Goal: Find specific page/section: Find specific page/section

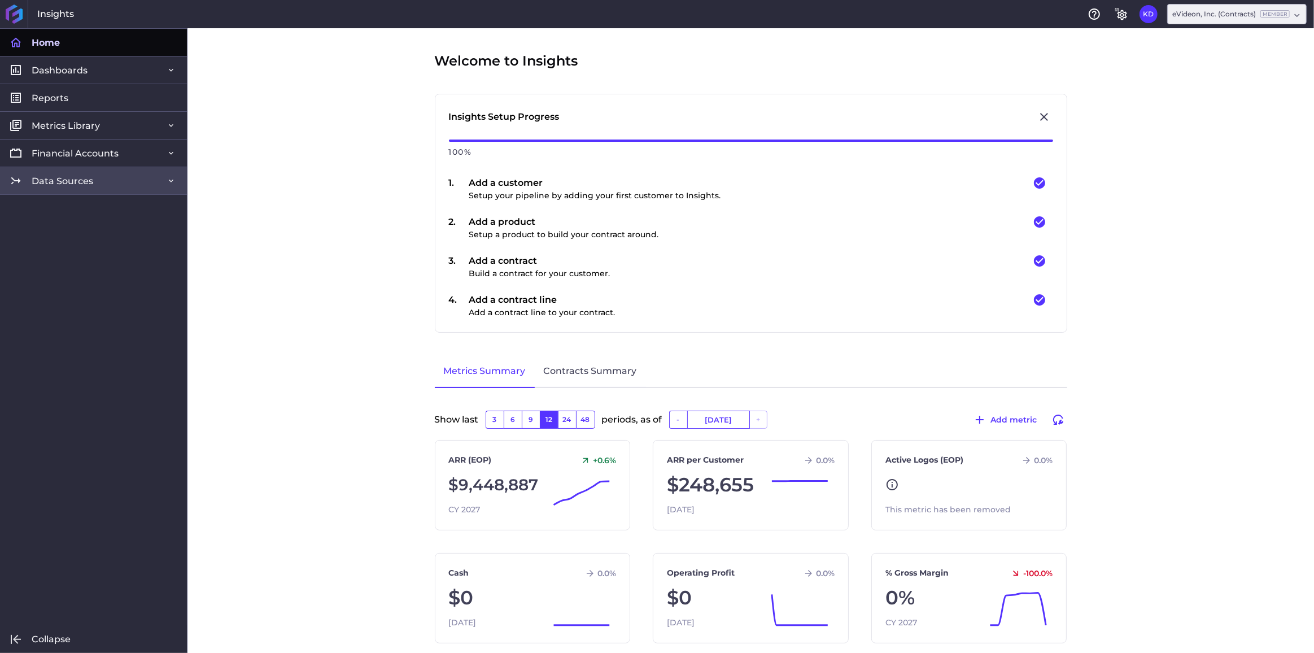
click at [82, 186] on link "Data Sources" at bounding box center [93, 181] width 187 height 28
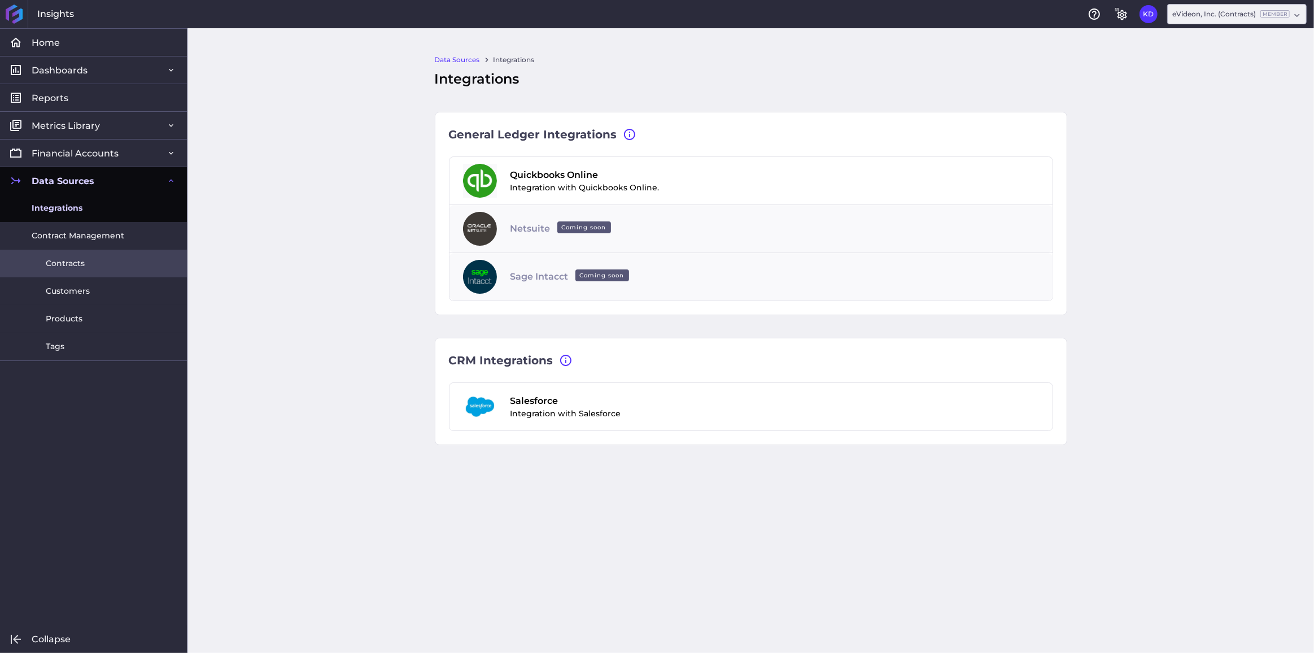
click at [77, 261] on span "Contracts" at bounding box center [65, 263] width 39 height 12
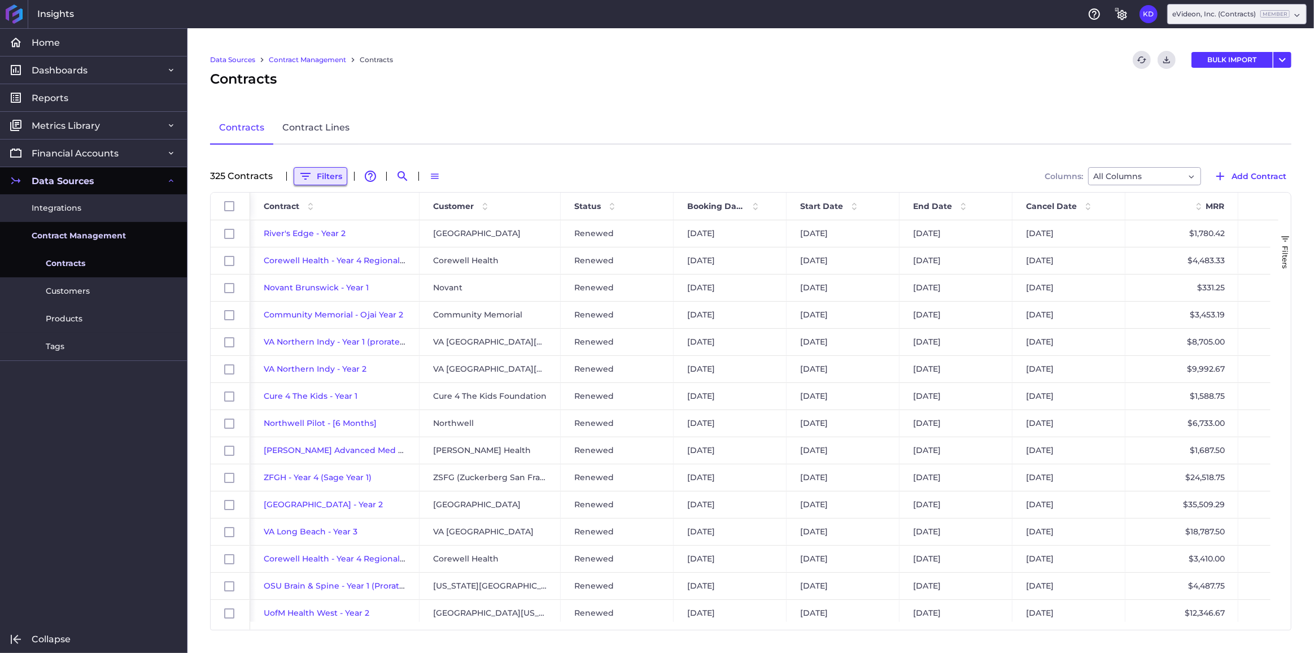
click at [322, 174] on button "Filters" at bounding box center [321, 176] width 54 height 18
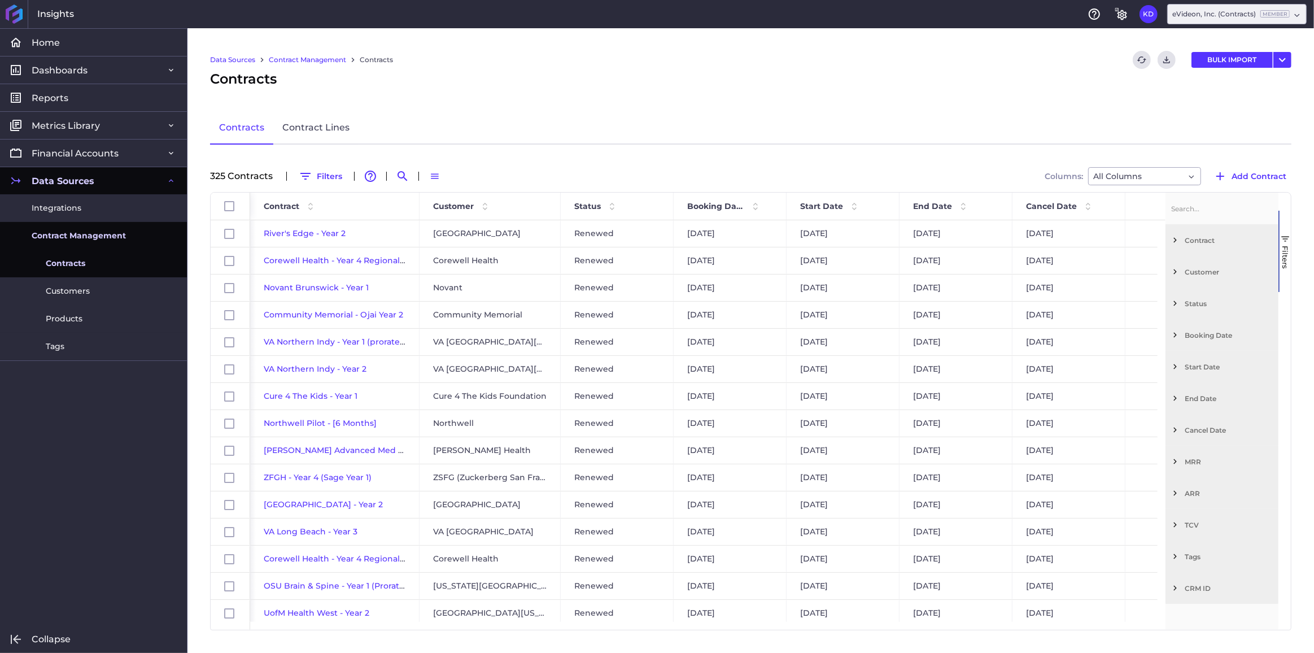
click at [1175, 273] on span "Filter List 12 Filters" at bounding box center [1175, 272] width 10 height 10
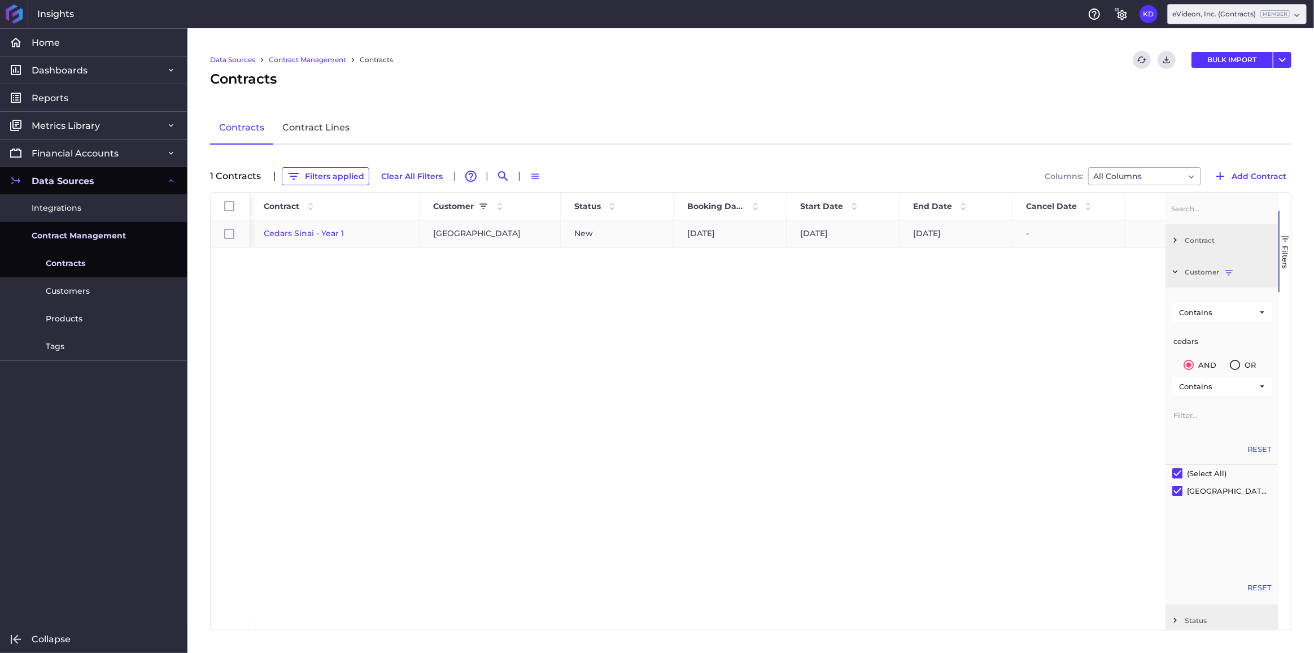
type input "cedars"
click at [298, 233] on span "Cedars Sinai - Year 1" at bounding box center [304, 233] width 80 height 10
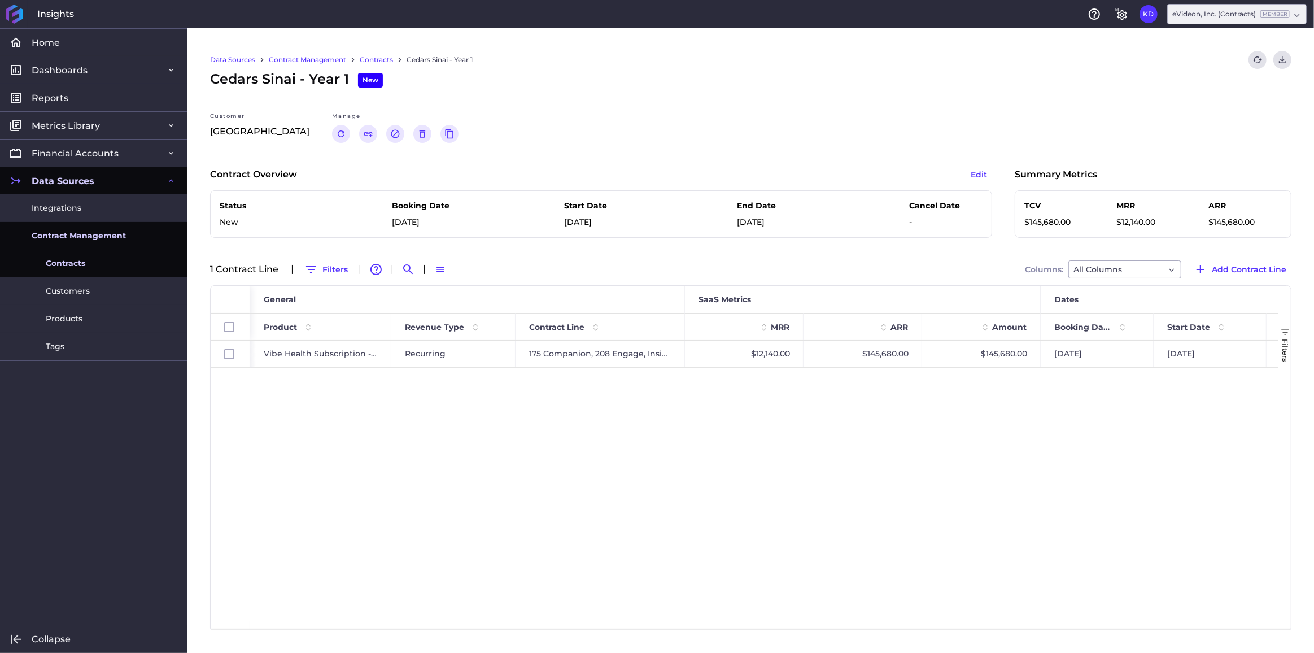
click at [373, 56] on link "Contracts" at bounding box center [376, 60] width 33 height 10
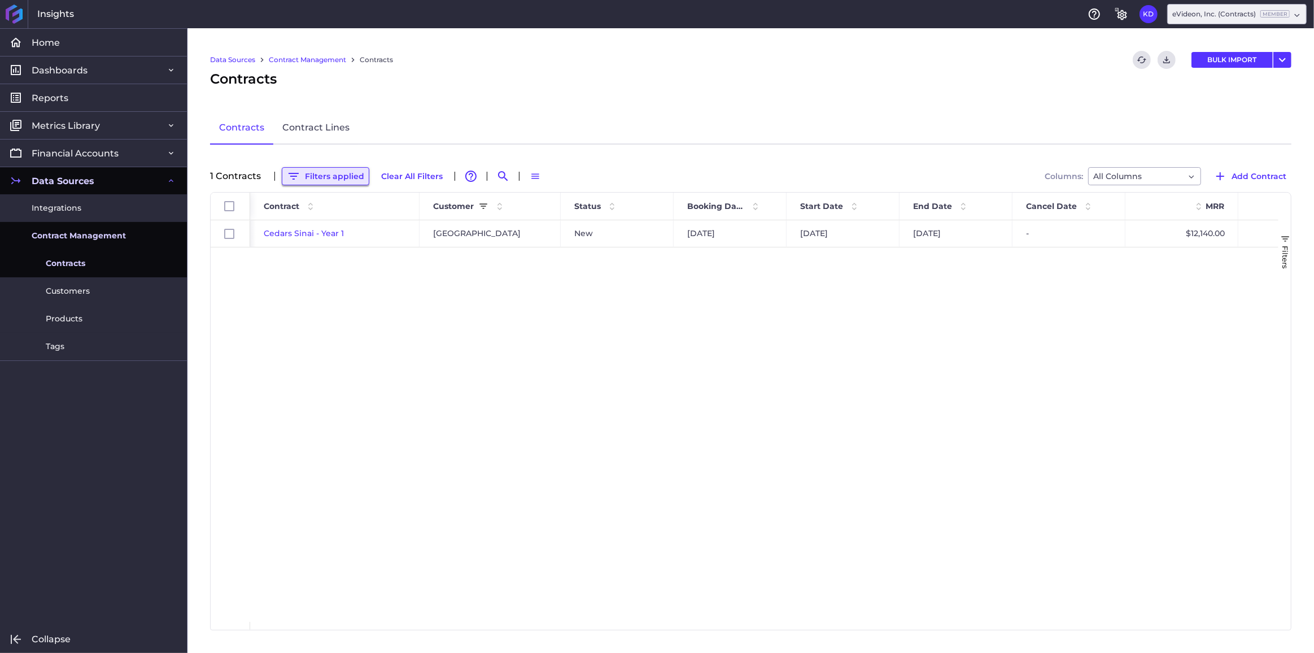
click at [313, 182] on button "Filters applied" at bounding box center [326, 176] width 88 height 18
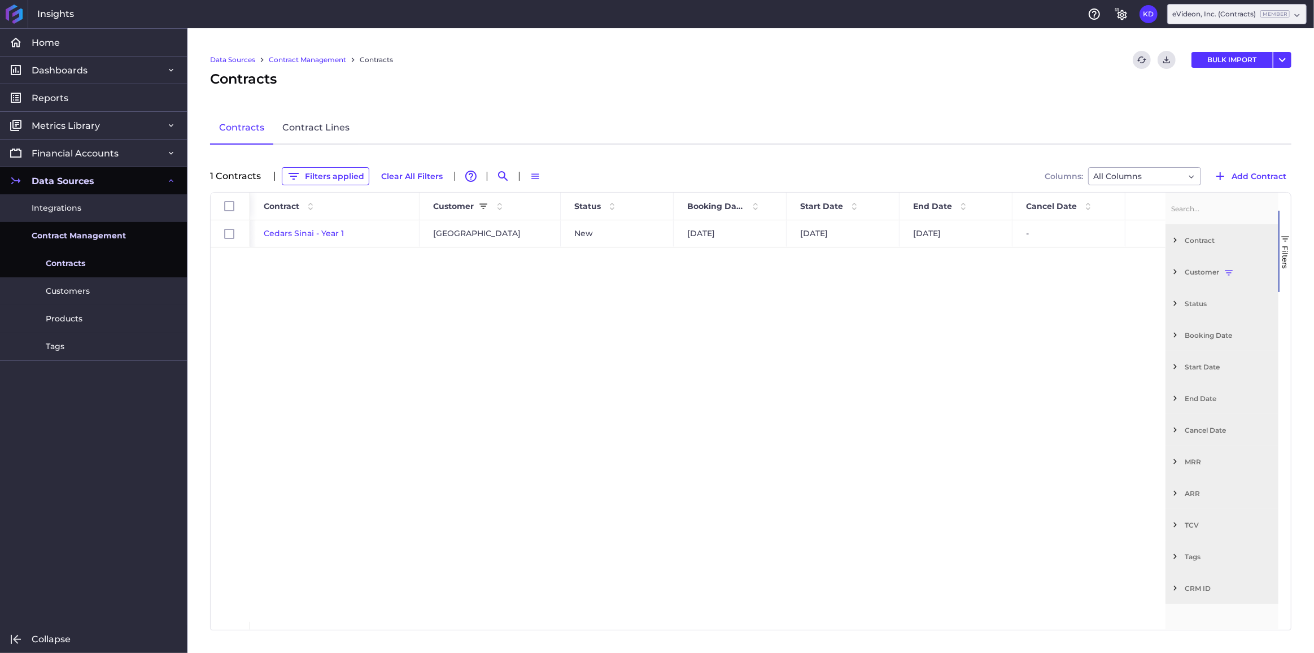
click at [1178, 267] on div "Customer" at bounding box center [1221, 272] width 113 height 32
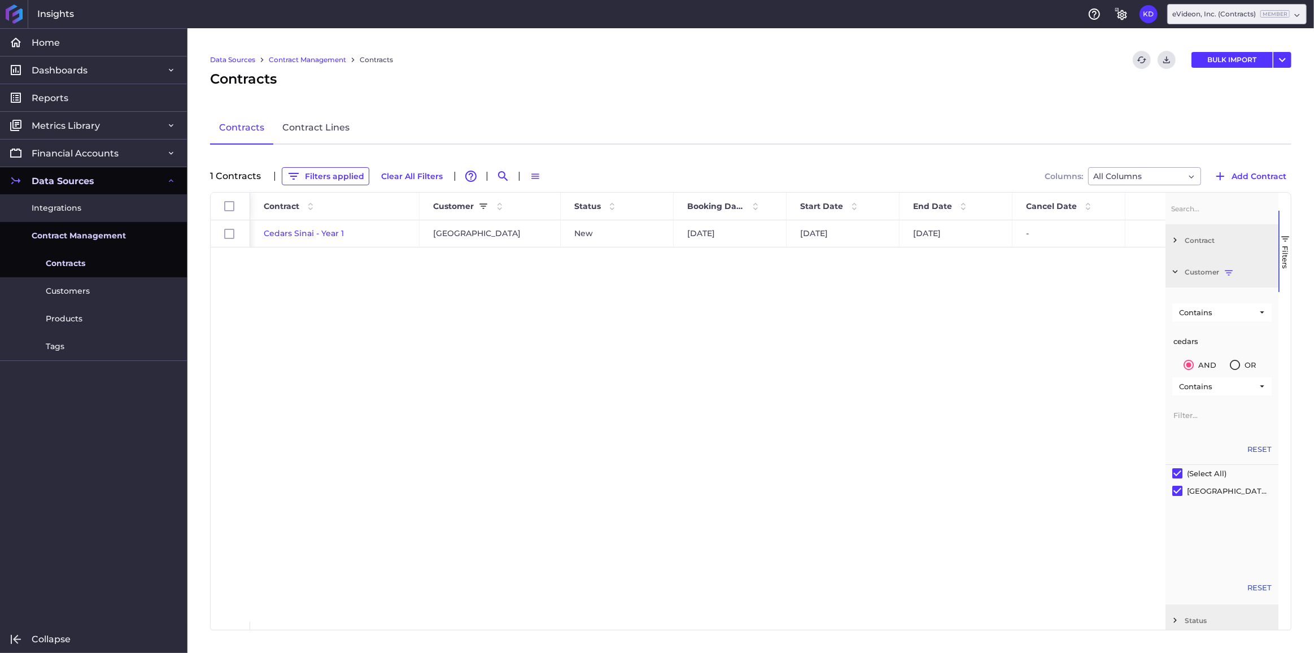
drag, startPoint x: 1212, startPoint y: 337, endPoint x: 1007, endPoint y: 313, distance: 206.4
click at [1008, 313] on div "Id Contract Customer Status" at bounding box center [751, 411] width 1080 height 437
type input "aden"
click at [327, 228] on span "Adena Health System - Year 1" at bounding box center [323, 233] width 119 height 10
